Goal: Find specific page/section: Find specific page/section

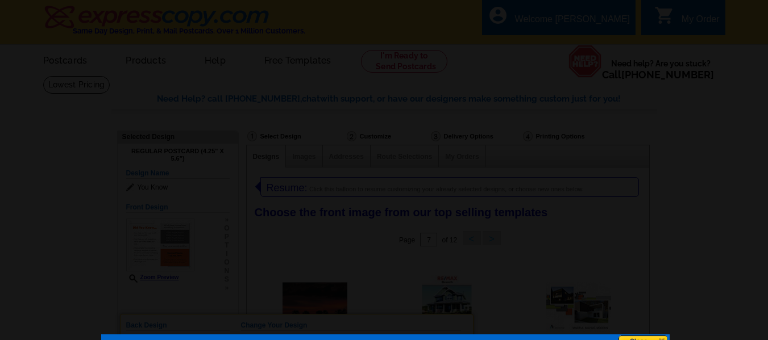
select select "785"
select select "789"
select select "1"
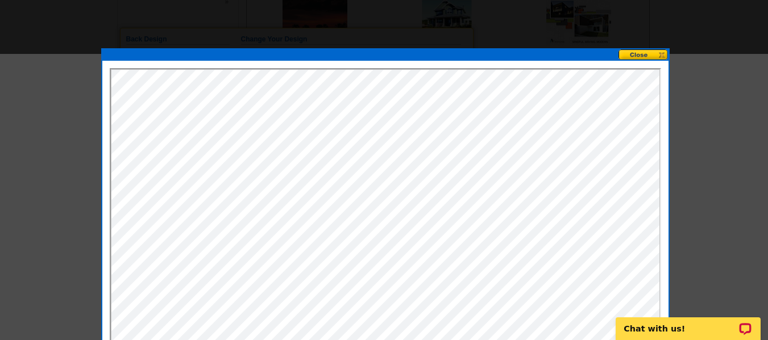
scroll to position [301, 0]
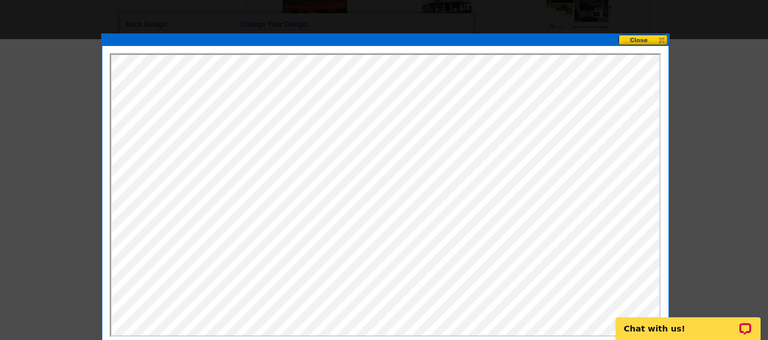
click at [660, 36] on button at bounding box center [643, 40] width 50 height 11
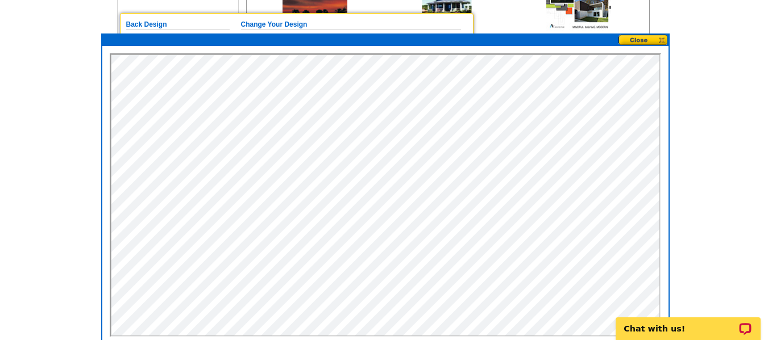
click at [649, 41] on button at bounding box center [643, 40] width 50 height 11
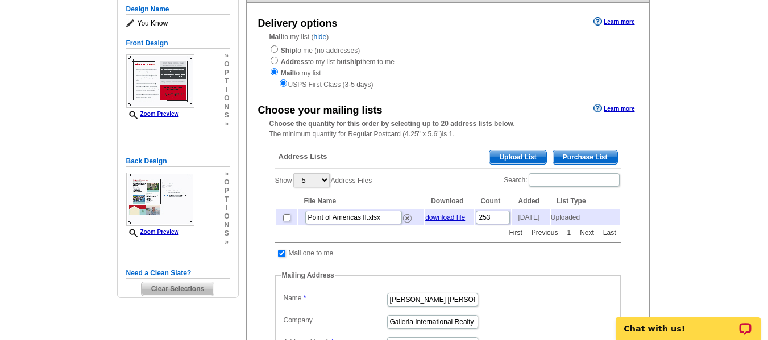
scroll to position [107, 0]
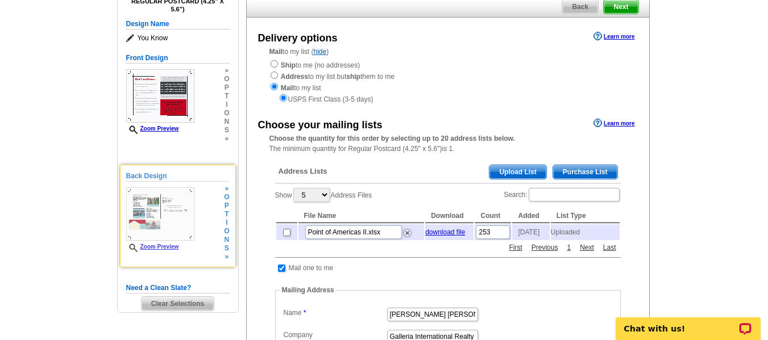
click at [134, 247] on icon at bounding box center [134, 248] width 11 height 9
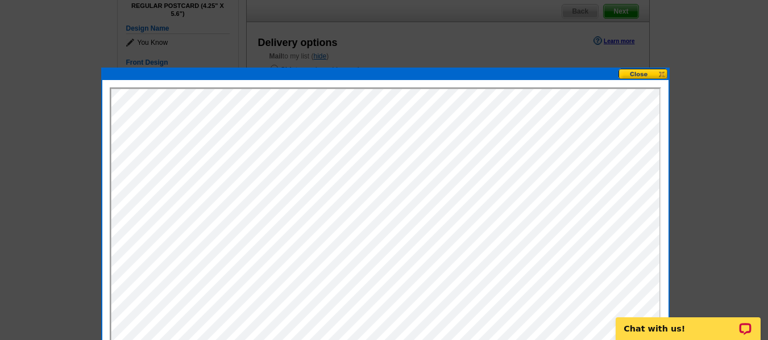
scroll to position [99, 0]
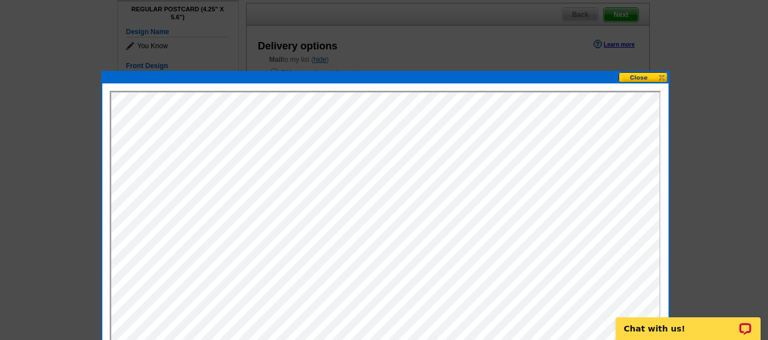
click at [76, 190] on div at bounding box center [384, 121] width 768 height 440
click at [655, 74] on button at bounding box center [643, 77] width 50 height 11
